Goal: Information Seeking & Learning: Find specific fact

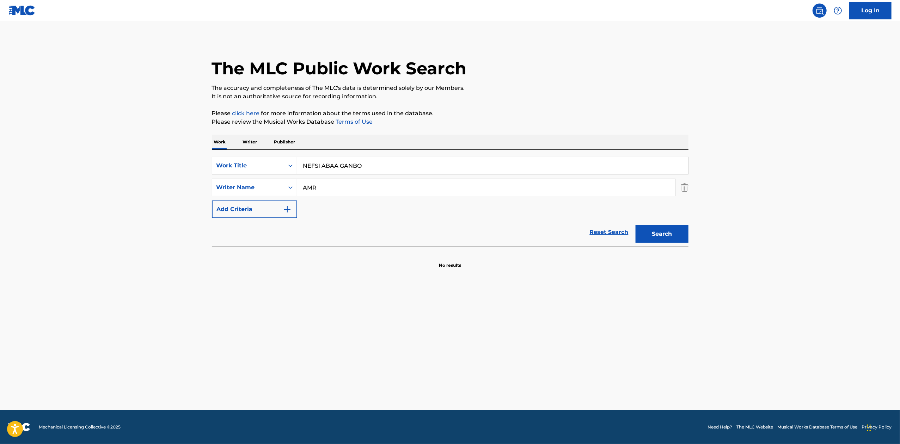
click at [343, 165] on input "NEFSI ABAA GANBO" at bounding box center [492, 165] width 391 height 17
drag, startPoint x: 338, startPoint y: 189, endPoint x: 302, endPoint y: 187, distance: 36.4
click at [302, 187] on input "AMR" at bounding box center [486, 187] width 378 height 17
click at [289, 140] on p "Publisher" at bounding box center [284, 142] width 25 height 15
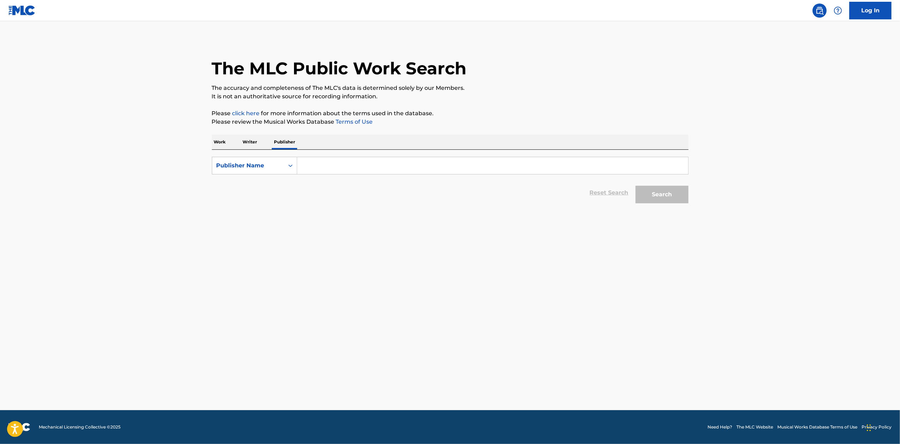
click at [257, 140] on p "Writer" at bounding box center [250, 142] width 19 height 15
click at [223, 145] on p "Work" at bounding box center [220, 142] width 16 height 15
click at [247, 182] on button "Add Criteria" at bounding box center [254, 188] width 85 height 18
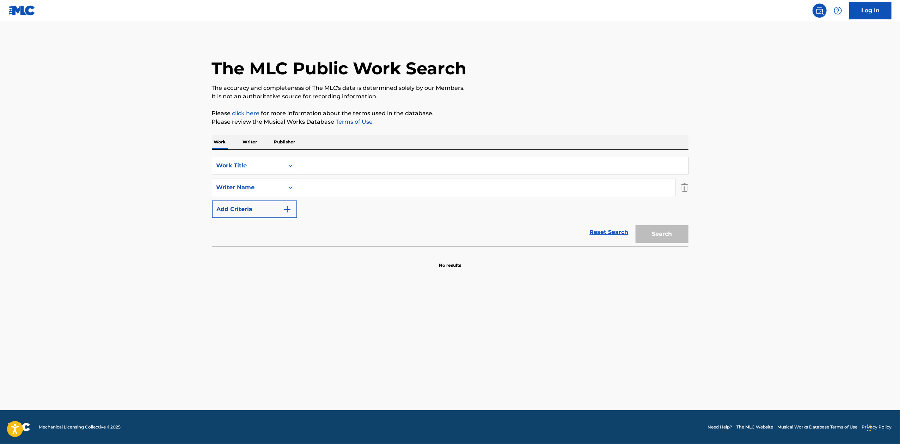
click at [250, 188] on div "Writer Name" at bounding box center [247, 187] width 63 height 8
click at [253, 254] on div "MLC Publisher Number" at bounding box center [254, 258] width 85 height 18
click at [256, 183] on div "MLC Publisher Number" at bounding box center [248, 187] width 72 height 13
click at [684, 189] on img "Search Form" at bounding box center [684, 188] width 8 height 18
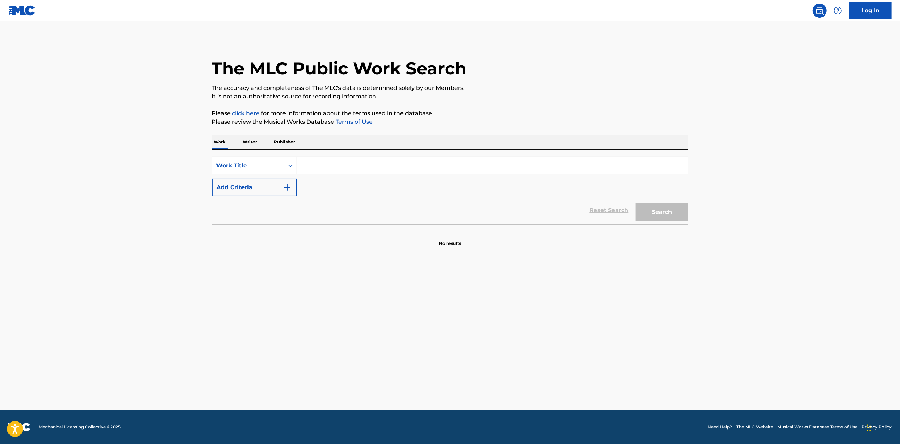
click at [436, 162] on input "Search Form" at bounding box center [492, 165] width 391 height 17
paste input "NEFSI ABAA GANBO"
click at [658, 211] on button "Search" at bounding box center [661, 212] width 53 height 18
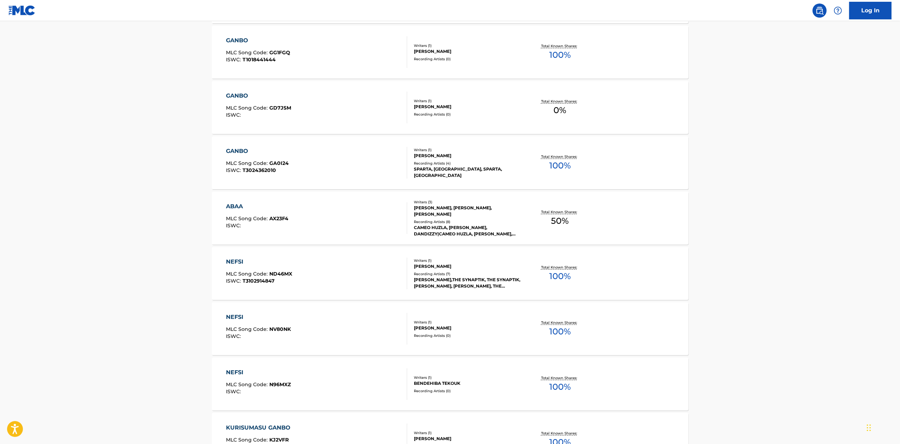
scroll to position [419, 0]
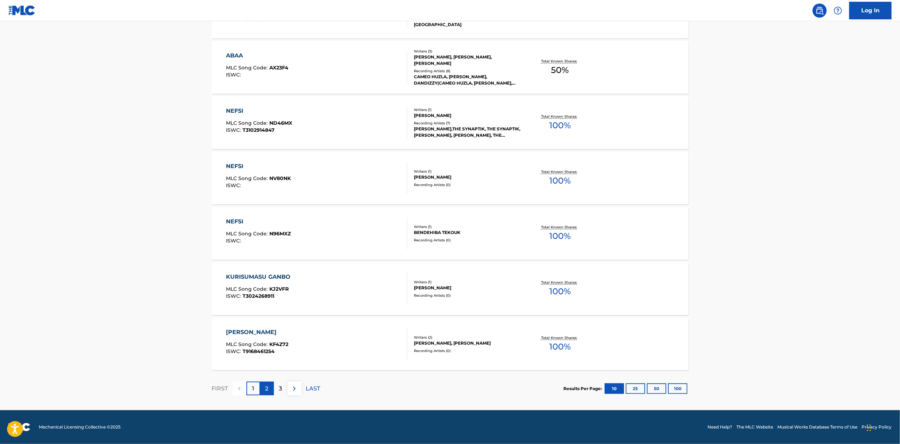
click at [271, 388] on div "2" at bounding box center [267, 389] width 14 height 14
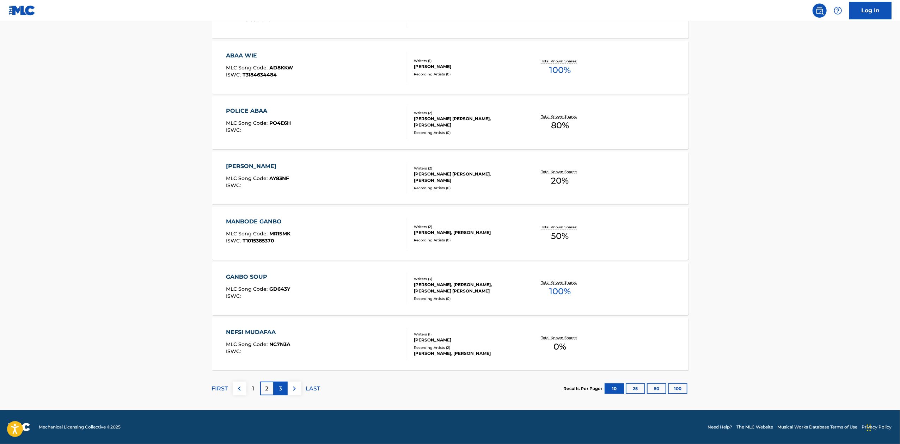
click at [279, 391] on p "3" at bounding box center [280, 388] width 3 height 8
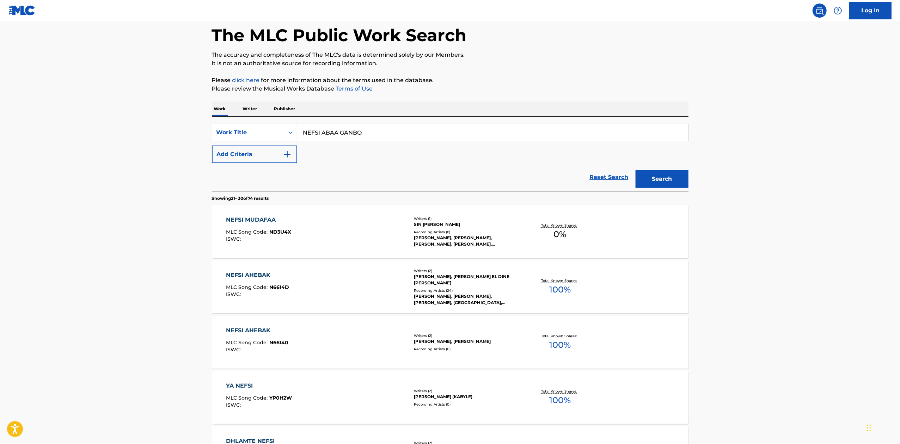
scroll to position [0, 0]
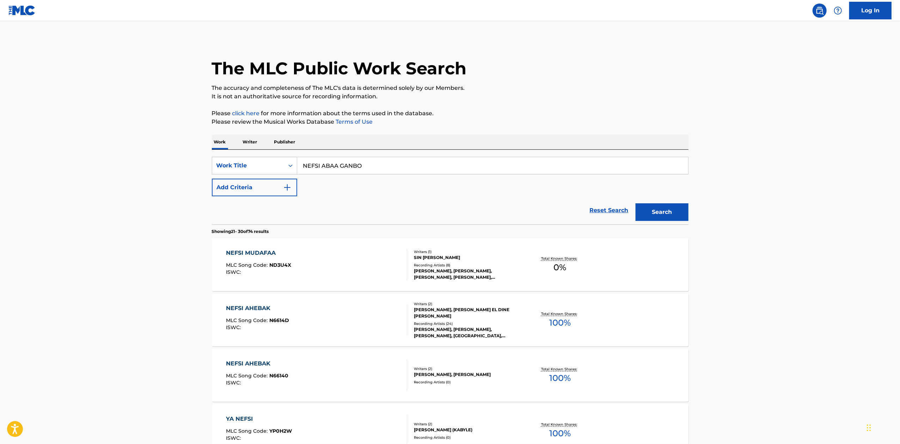
drag, startPoint x: 374, startPoint y: 168, endPoint x: 300, endPoint y: 162, distance: 73.9
click at [300, 162] on input "NEFSI ABAA GANBO" at bounding box center [492, 165] width 391 height 17
click at [522, 115] on p "Please click here for more information about the terms used in the database." at bounding box center [450, 113] width 476 height 8
click at [369, 159] on input "NEFSI ABAA GANBO" at bounding box center [492, 165] width 391 height 17
paste input "Zalamouy"
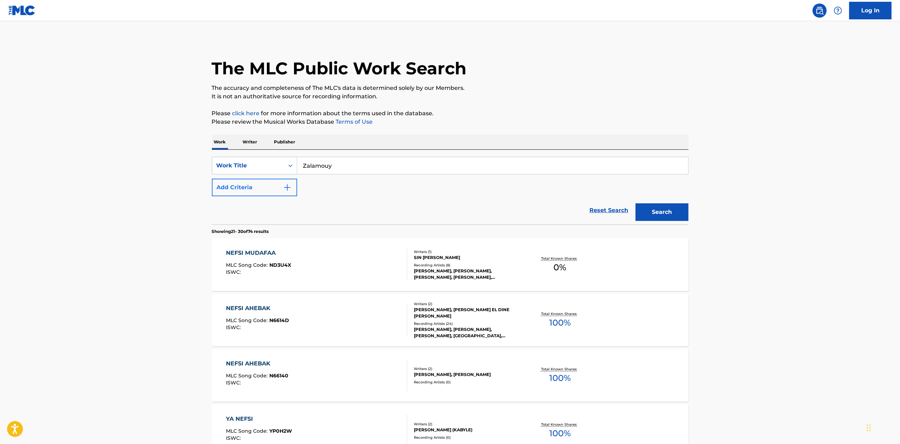
type input "Zalamouy"
click at [261, 187] on button "Add Criteria" at bounding box center [254, 188] width 85 height 18
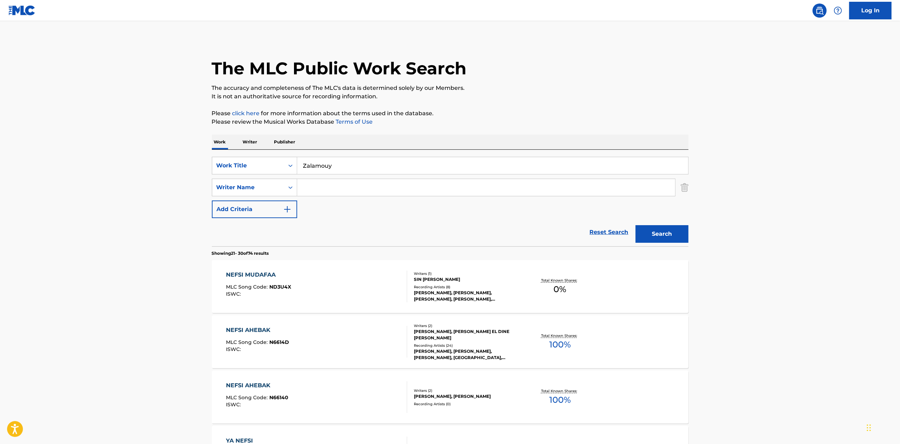
click at [328, 185] on input "Search Form" at bounding box center [486, 187] width 378 height 17
paste input "[PERSON_NAME]"
type input "[PERSON_NAME]"
click at [640, 233] on button "Search" at bounding box center [661, 234] width 53 height 18
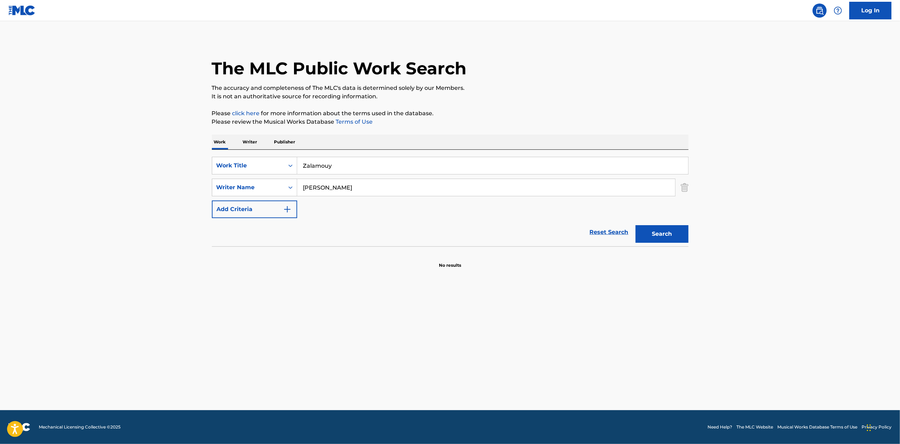
click at [328, 166] on input "Zalamouy" at bounding box center [492, 165] width 391 height 17
type input "ZalamouNy"
click at [635, 225] on button "Search" at bounding box center [661, 234] width 53 height 18
